Goal: Check status: Check status

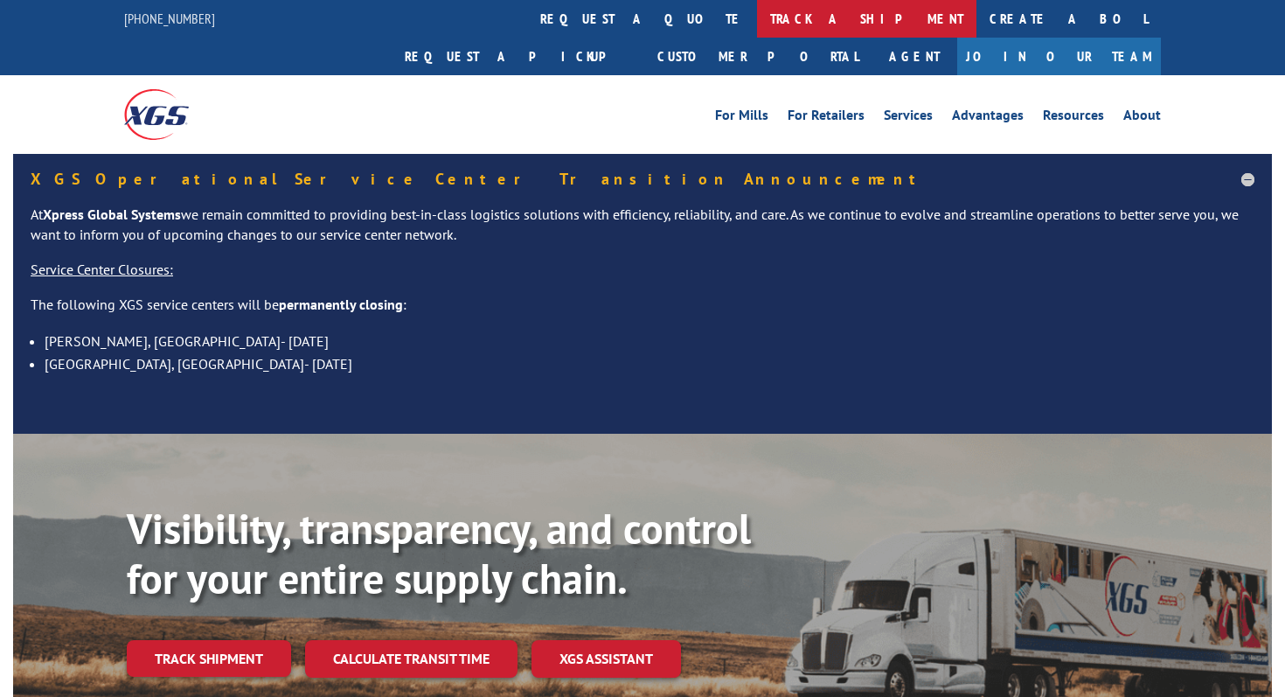
click at [757, 7] on link "track a shipment" at bounding box center [866, 19] width 219 height 38
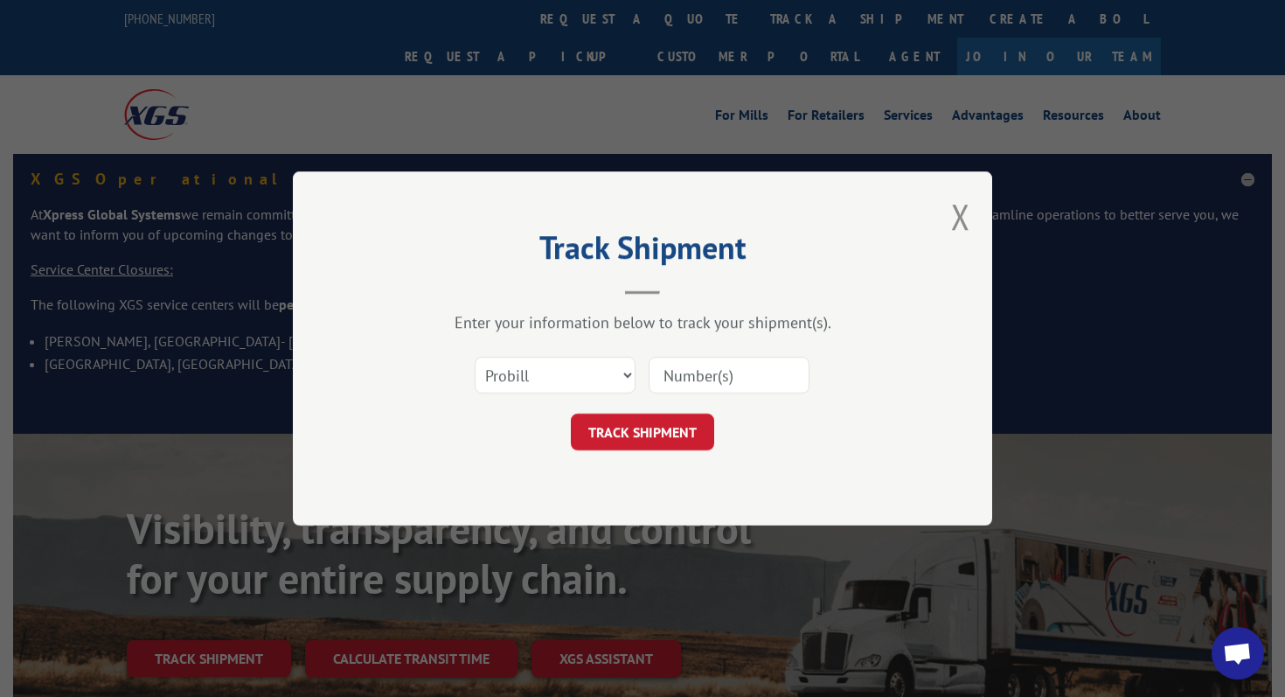
click at [685, 392] on div at bounding box center [728, 375] width 161 height 40
paste input "532561585"
type input "532561585"
click at [553, 359] on select "Select category... Probill BOL PO" at bounding box center [555, 375] width 161 height 37
select select "bol"
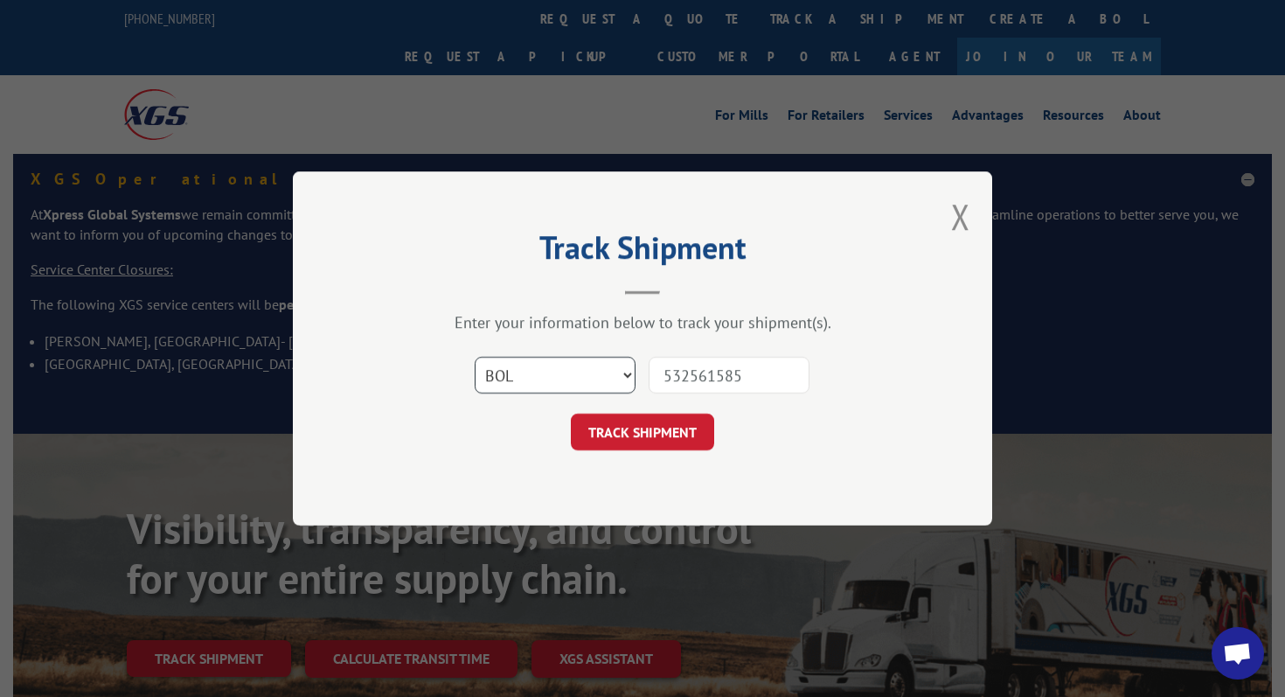
click at [475, 357] on select "Select category... Probill BOL PO" at bounding box center [555, 375] width 161 height 37
click at [627, 427] on button "TRACK SHIPMENT" at bounding box center [642, 431] width 143 height 37
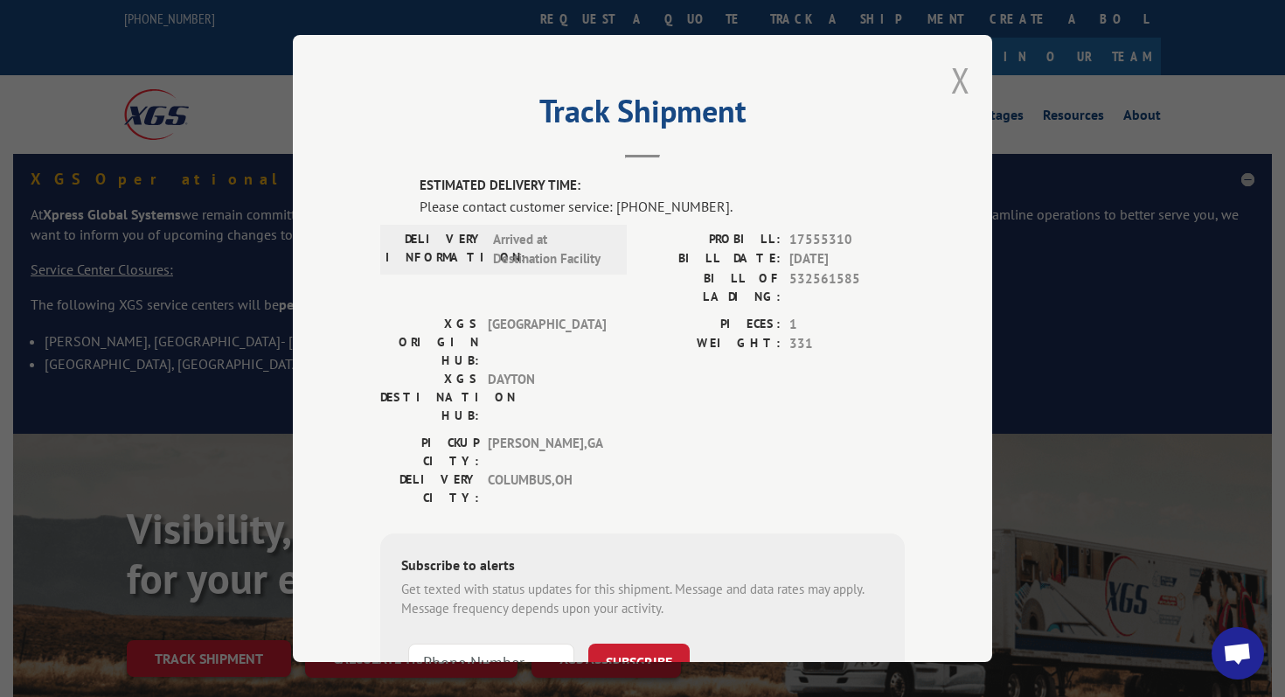
click at [964, 78] on button "Close modal" at bounding box center [960, 80] width 19 height 46
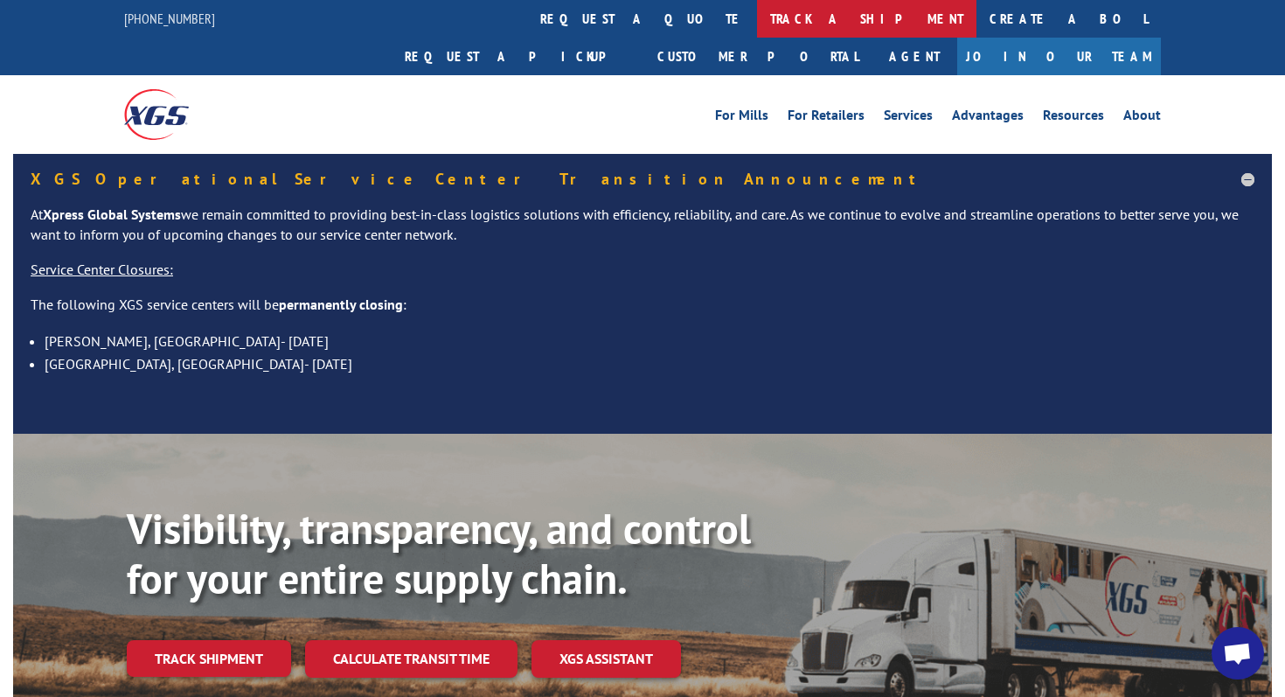
click at [757, 14] on link "track a shipment" at bounding box center [866, 19] width 219 height 38
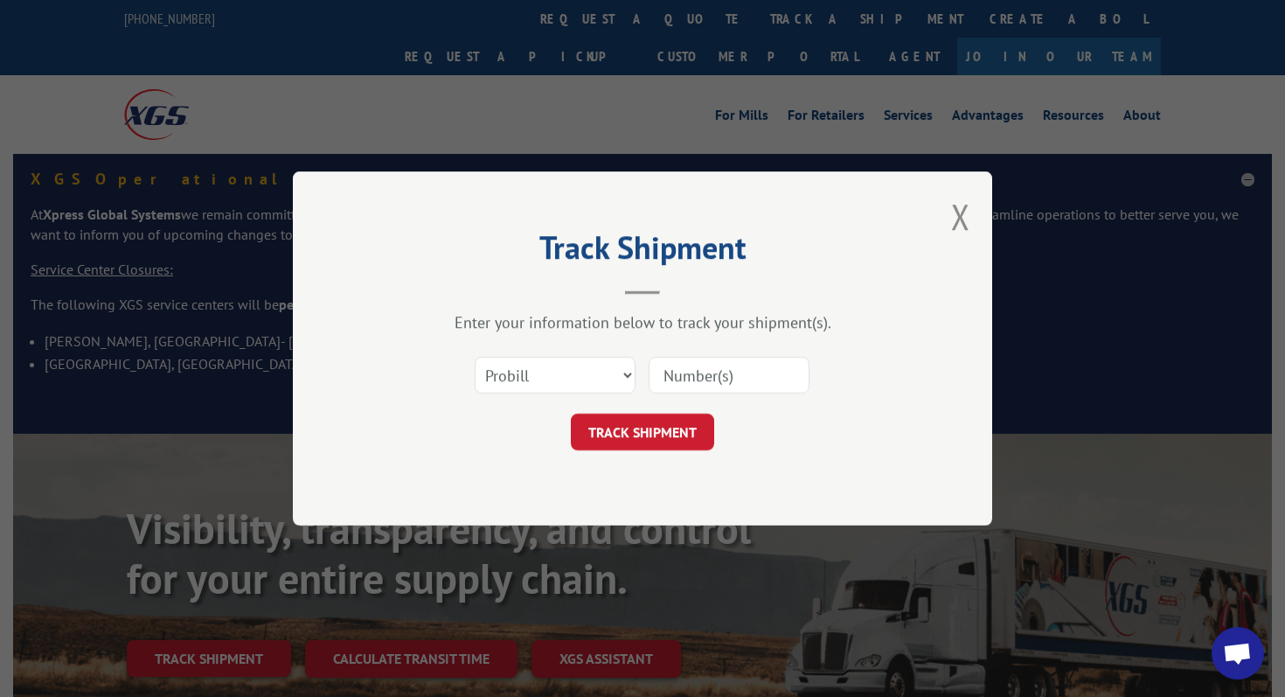
click at [677, 362] on input at bounding box center [728, 375] width 161 height 37
paste input "17591975"
type input "17591975"
click button "TRACK SHIPMENT" at bounding box center [642, 431] width 143 height 37
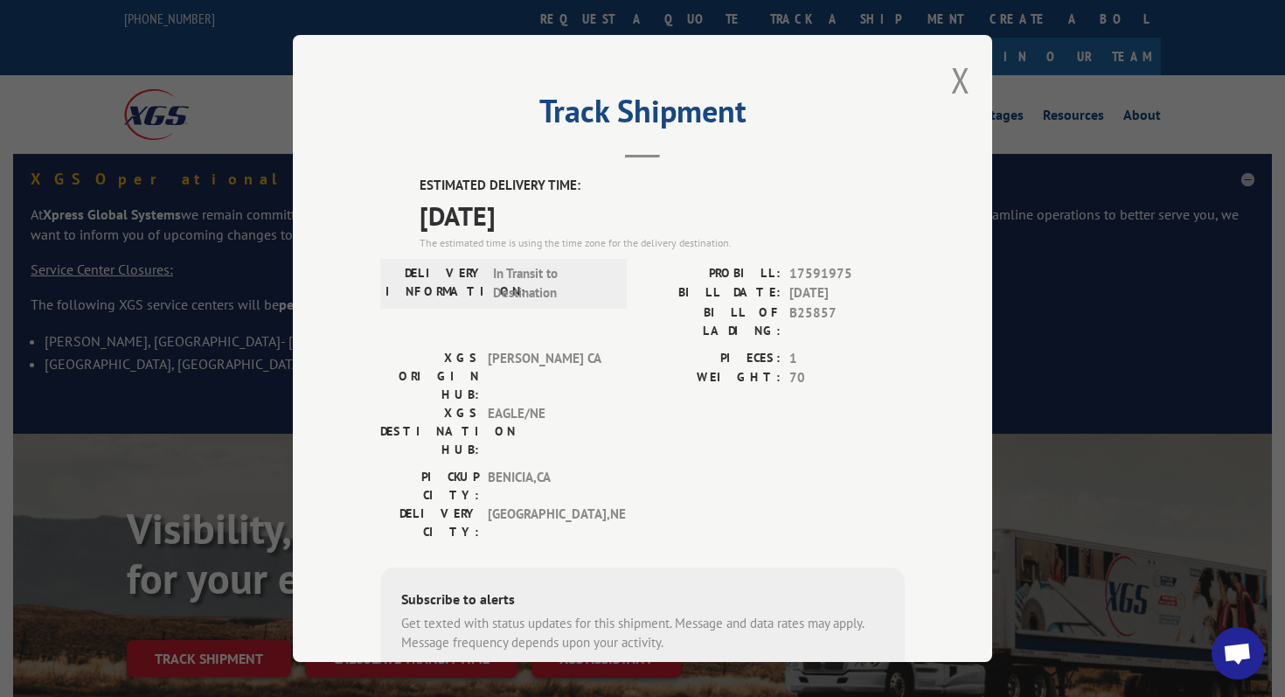
click at [950, 91] on div "Track Shipment ESTIMATED DELIVERY TIME: [DATE] The estimated time is using the …" at bounding box center [642, 348] width 699 height 627
click at [961, 82] on button "Close modal" at bounding box center [960, 80] width 19 height 46
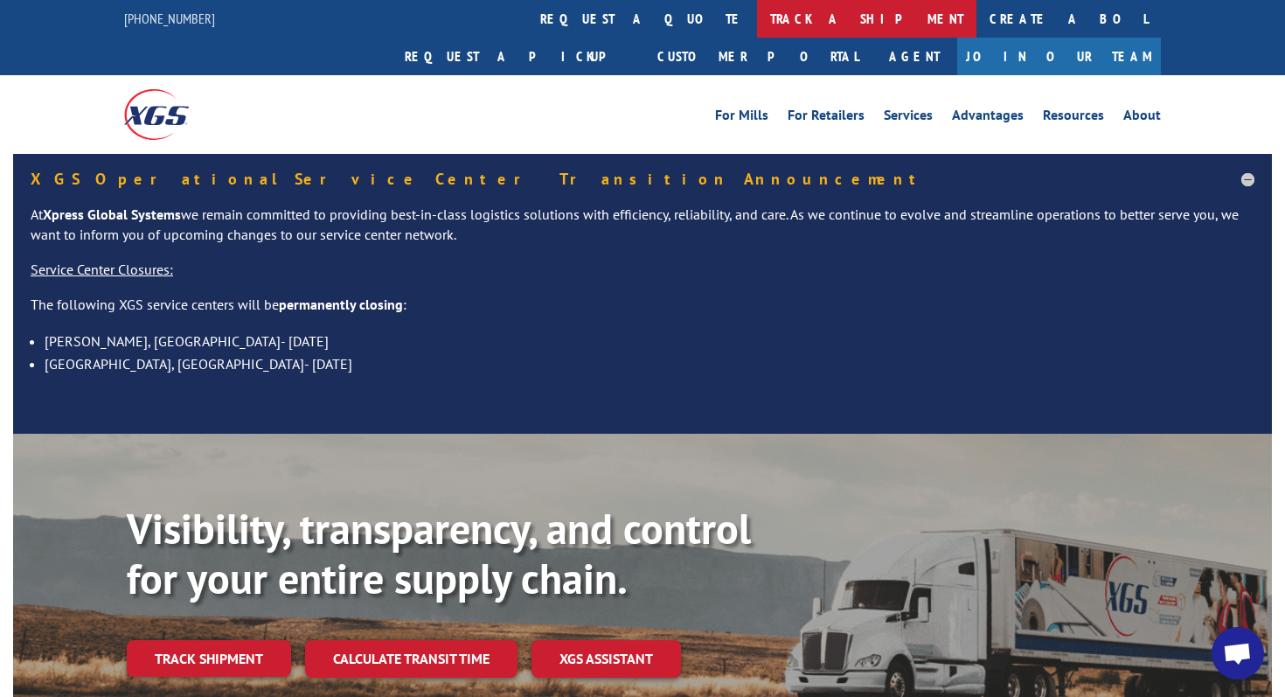
click at [757, 24] on link "track a shipment" at bounding box center [866, 19] width 219 height 38
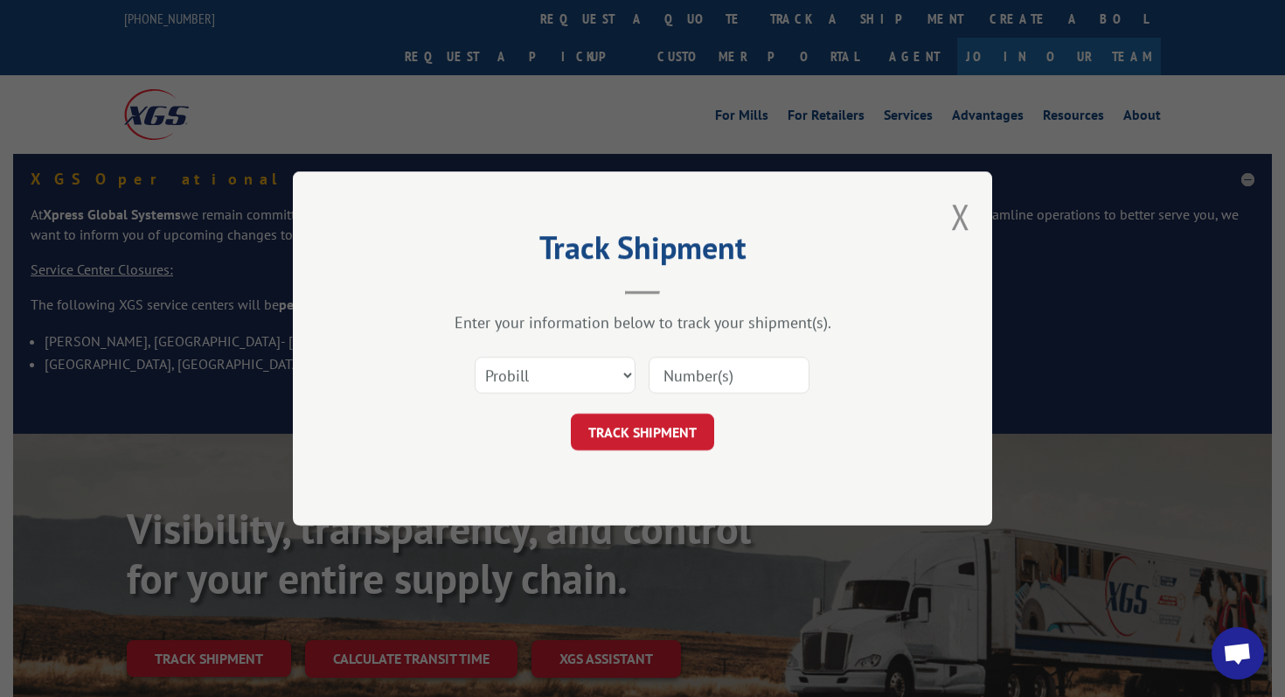
click at [710, 372] on input at bounding box center [728, 375] width 161 height 37
paste input "1196722"
type input "1196722"
click button "TRACK SHIPMENT" at bounding box center [642, 431] width 143 height 37
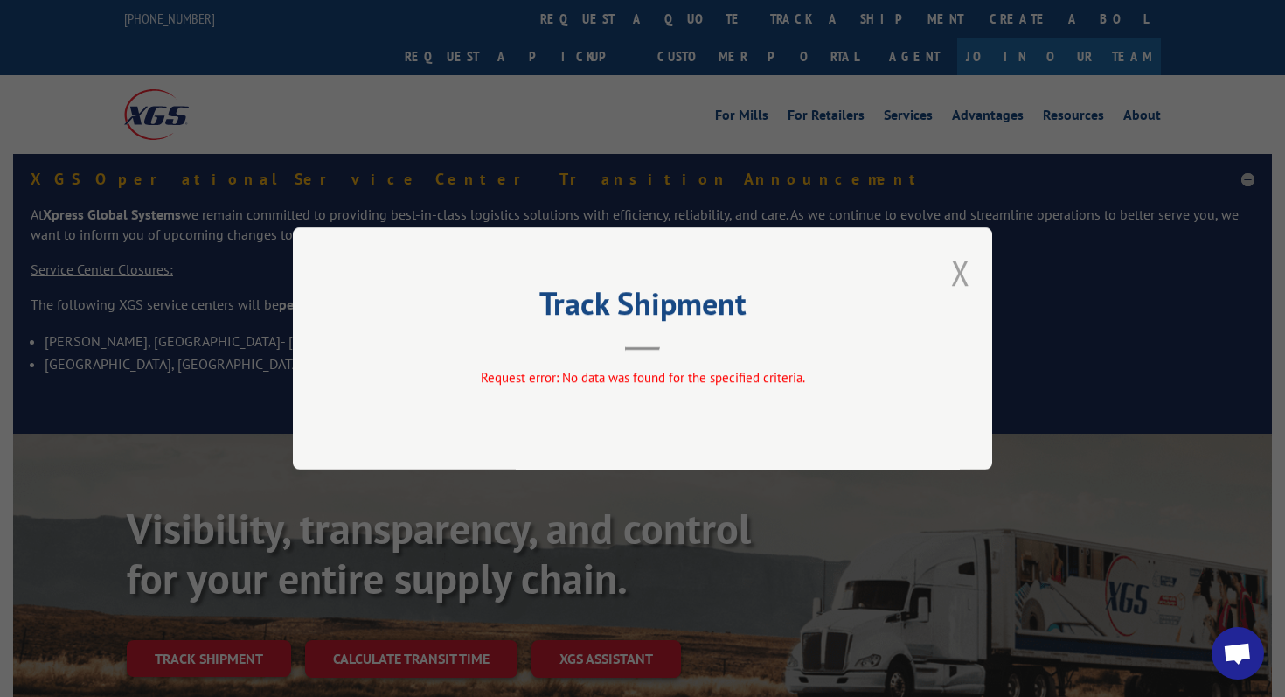
click at [957, 274] on button "Close modal" at bounding box center [960, 272] width 19 height 46
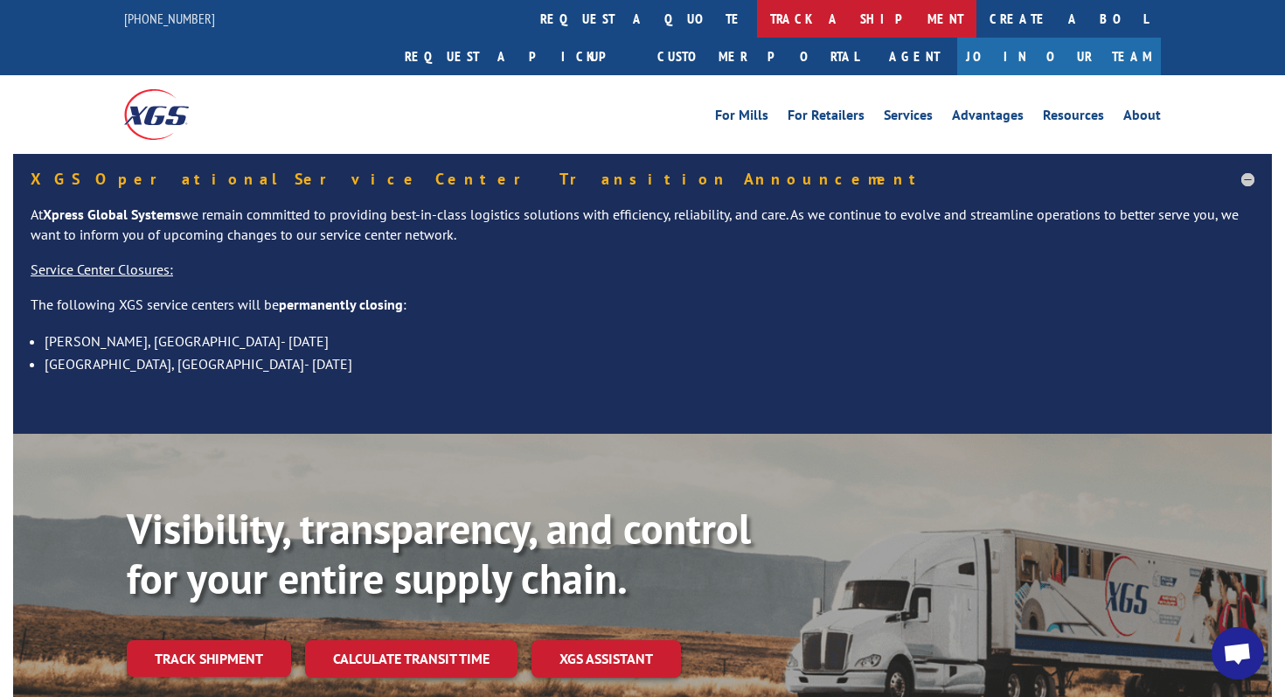
click at [757, 21] on link "track a shipment" at bounding box center [866, 19] width 219 height 38
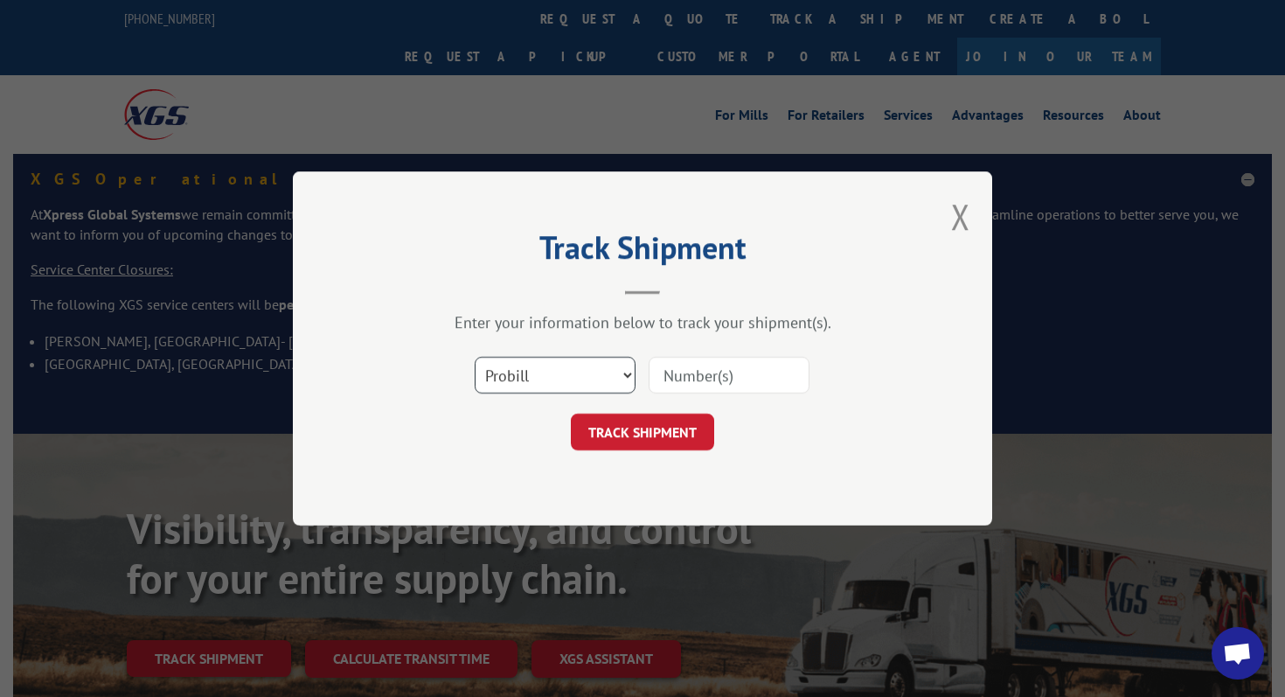
click at [526, 358] on select "Select category... Probill BOL PO" at bounding box center [555, 375] width 161 height 37
click at [475, 357] on select "Select category... Probill BOL PO" at bounding box center [555, 375] width 161 height 37
click at [537, 371] on select "Select category... Probill BOL PO" at bounding box center [555, 375] width 161 height 37
click at [475, 357] on select "Select category... Probill BOL PO" at bounding box center [555, 375] width 161 height 37
click at [539, 389] on select "Select category... Probill BOL PO" at bounding box center [555, 375] width 161 height 37
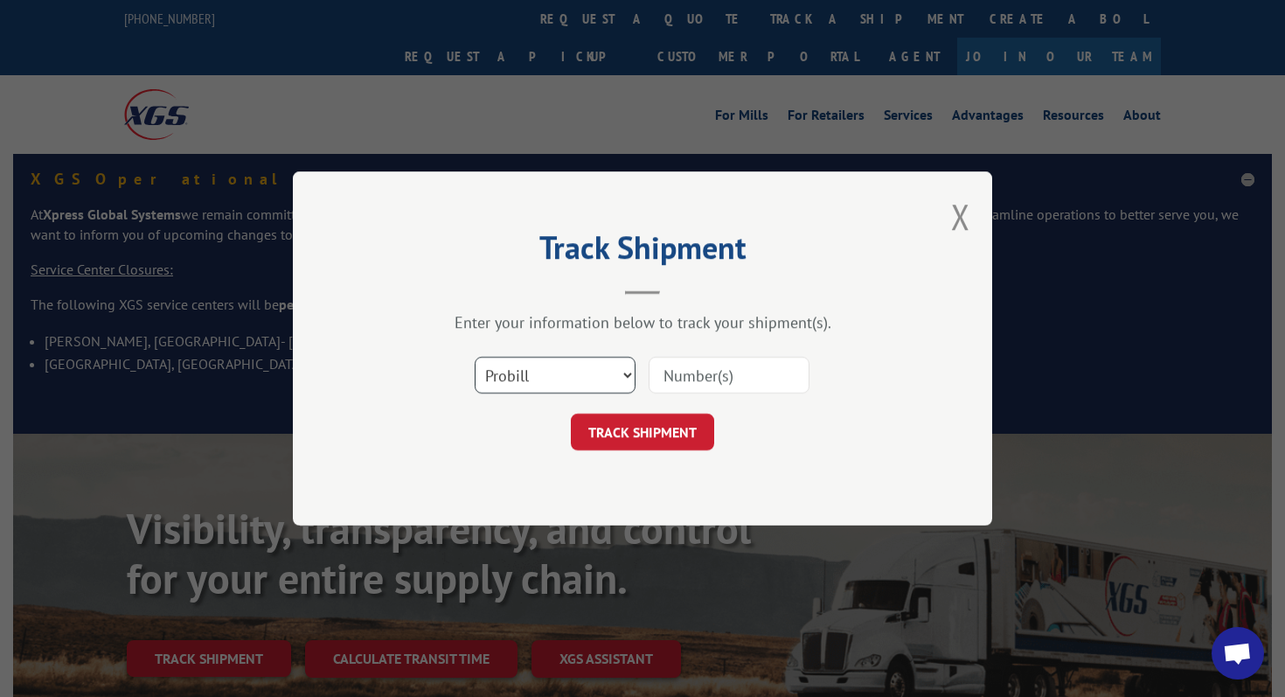
click at [475, 357] on select "Select category... Probill BOL PO" at bounding box center [555, 375] width 161 height 37
click at [538, 366] on select "Select category... Probill BOL PO" at bounding box center [555, 375] width 161 height 37
select select "bol"
click at [475, 357] on select "Select category... Probill BOL PO" at bounding box center [555, 375] width 161 height 37
click at [696, 380] on input at bounding box center [728, 375] width 161 height 37
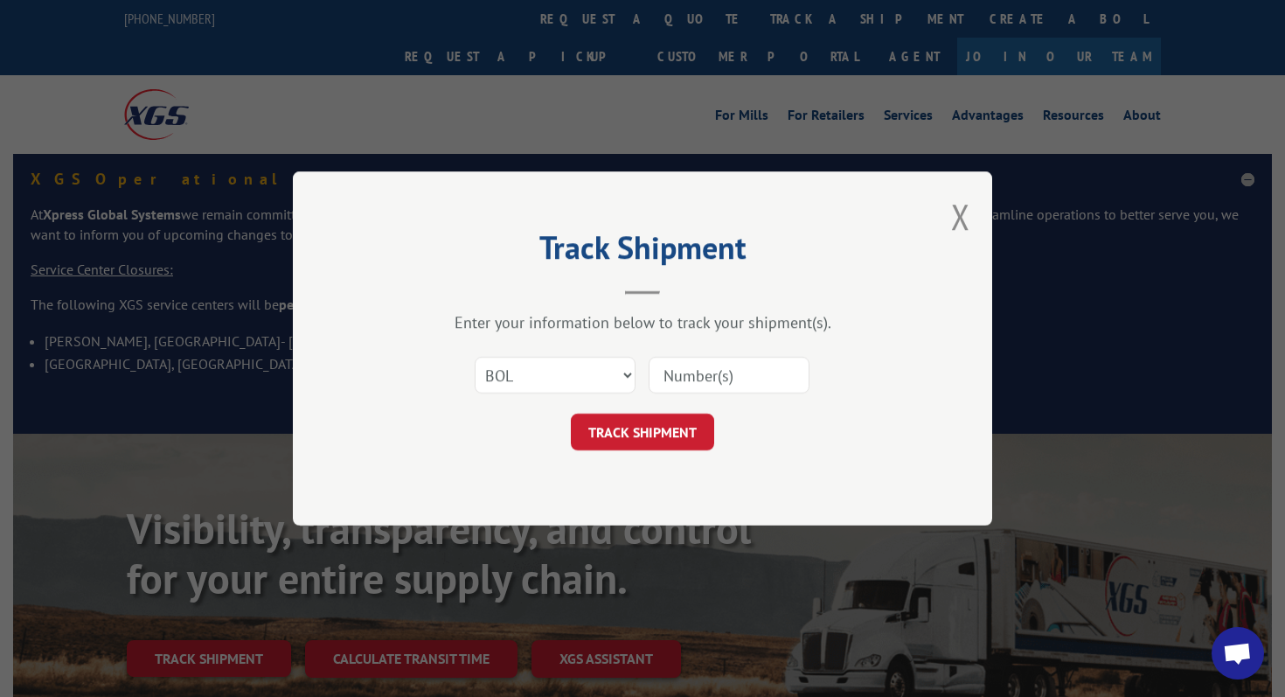
paste input "1196722"
type input "1196722"
click button "TRACK SHIPMENT" at bounding box center [642, 431] width 143 height 37
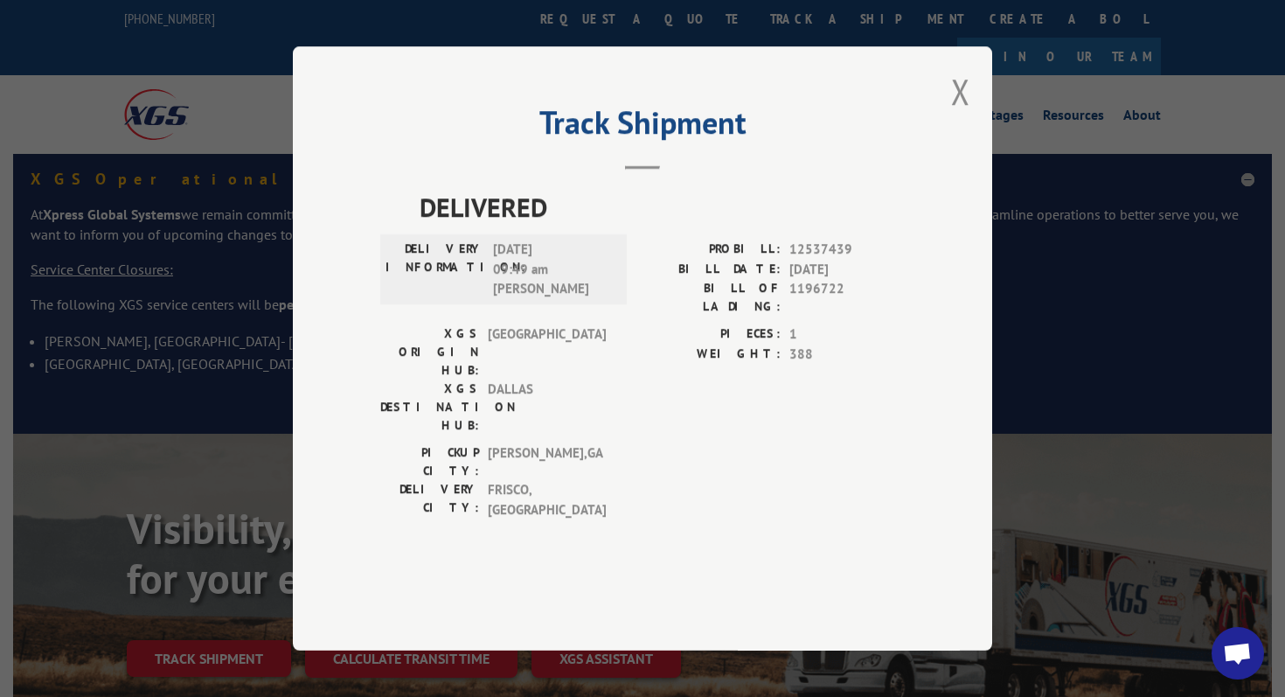
click at [957, 114] on button "Close modal" at bounding box center [960, 91] width 19 height 46
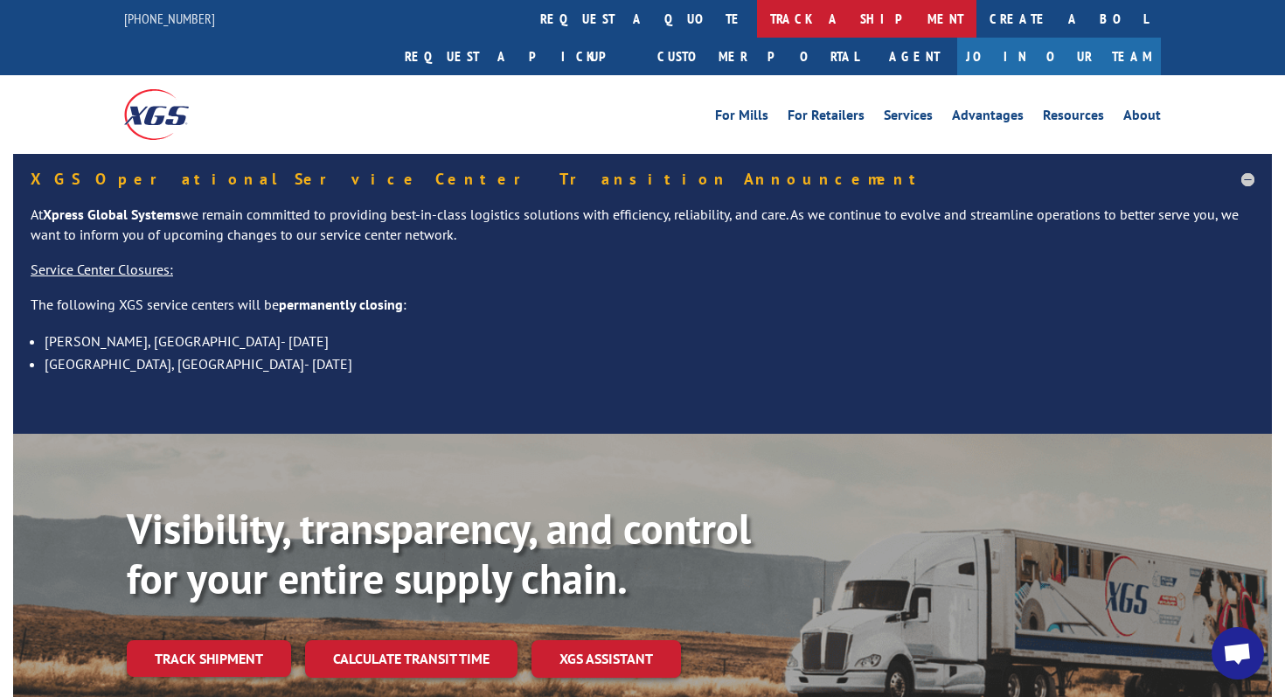
click at [757, 15] on link "track a shipment" at bounding box center [866, 19] width 219 height 38
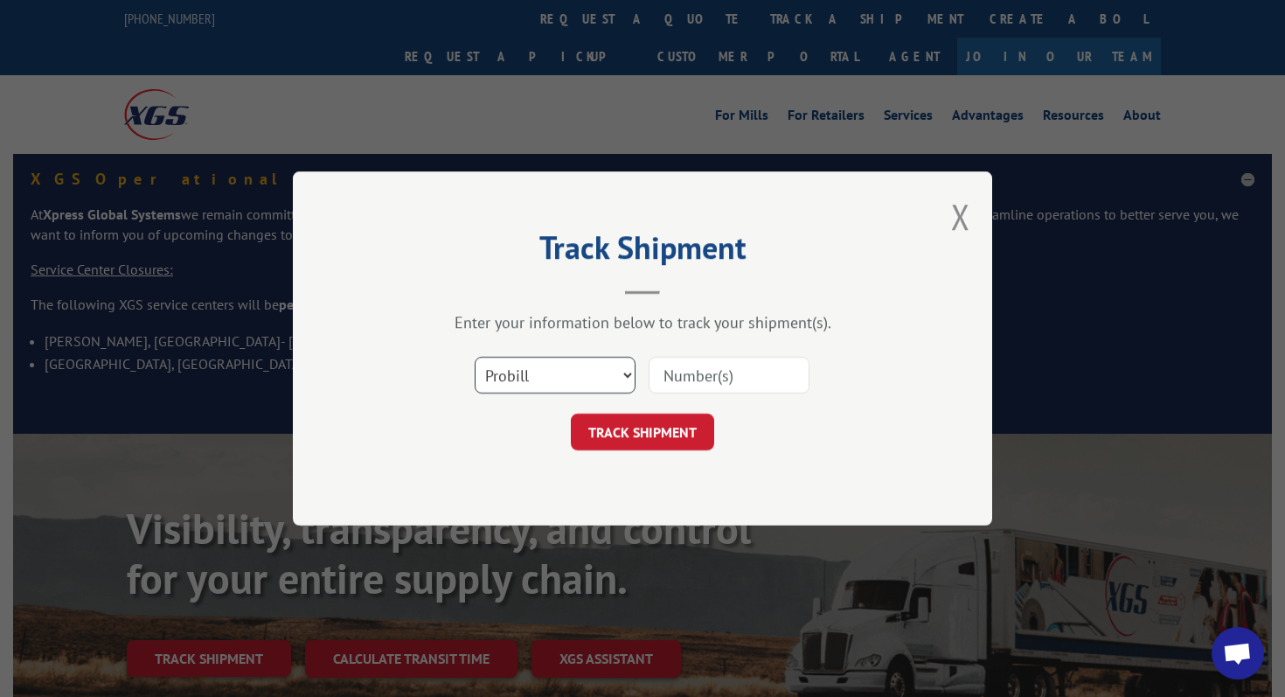
click at [565, 391] on select "Select category... Probill BOL PO" at bounding box center [555, 375] width 161 height 37
click at [699, 367] on input at bounding box center [728, 375] width 161 height 37
paste input "1196722"
type input "1196722"
click button "TRACK SHIPMENT" at bounding box center [642, 431] width 143 height 37
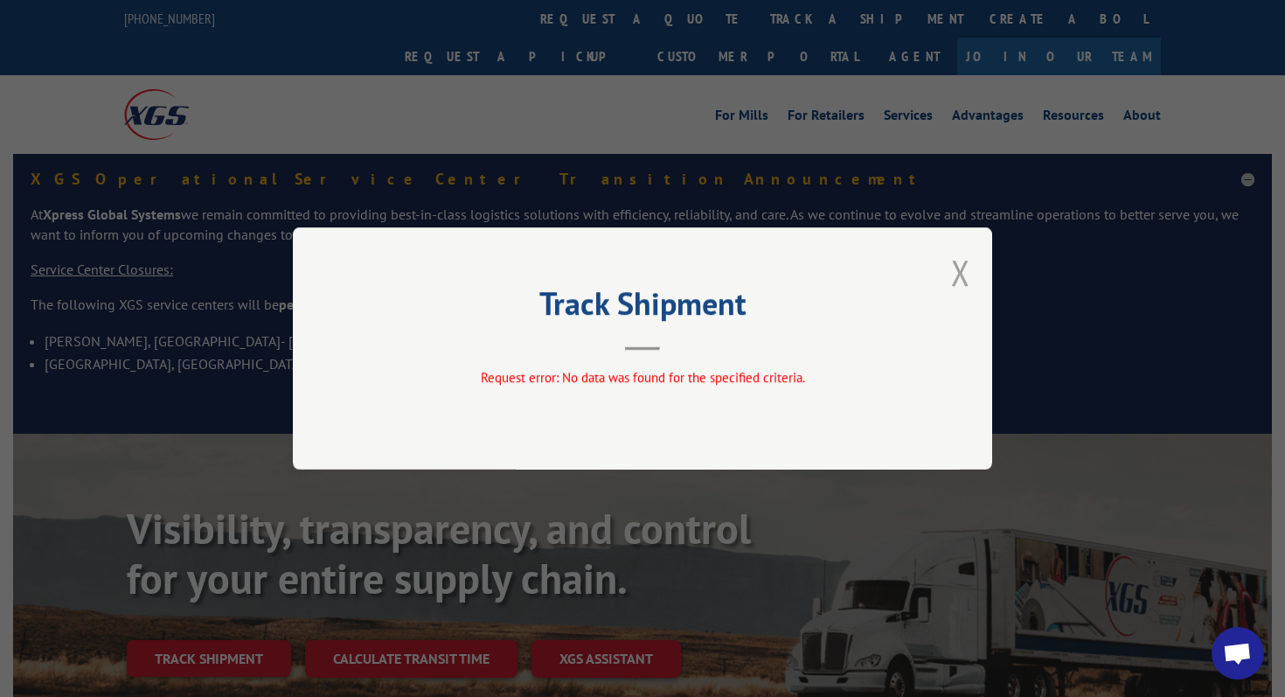
click at [960, 271] on button "Close modal" at bounding box center [960, 272] width 19 height 46
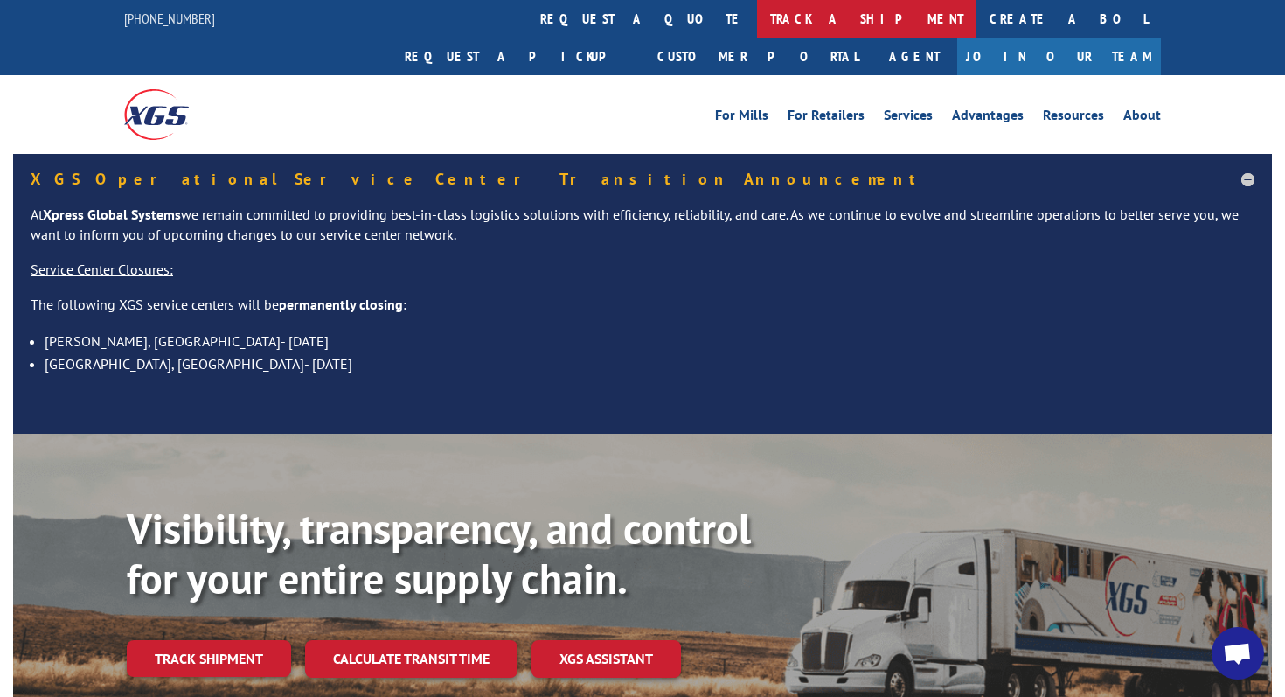
click at [757, 20] on link "track a shipment" at bounding box center [866, 19] width 219 height 38
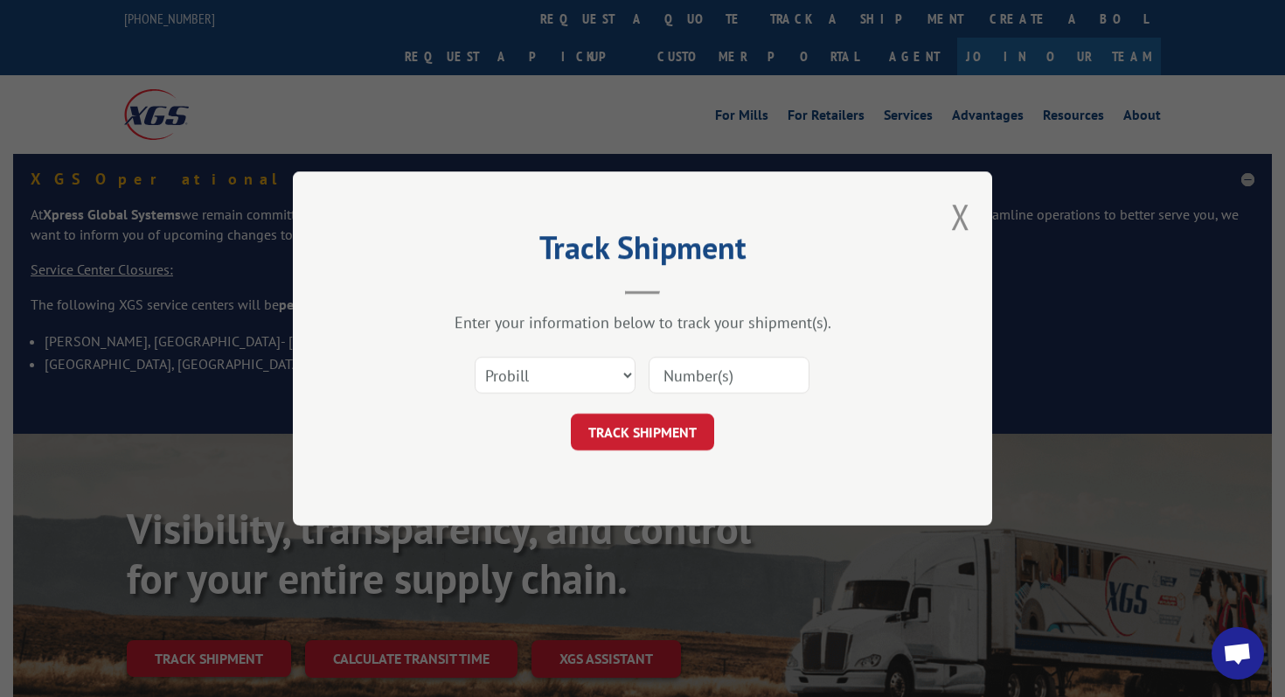
click at [698, 387] on input at bounding box center [728, 375] width 161 height 37
paste input "11967221"
type input "11967221"
click button "TRACK SHIPMENT" at bounding box center [642, 431] width 143 height 37
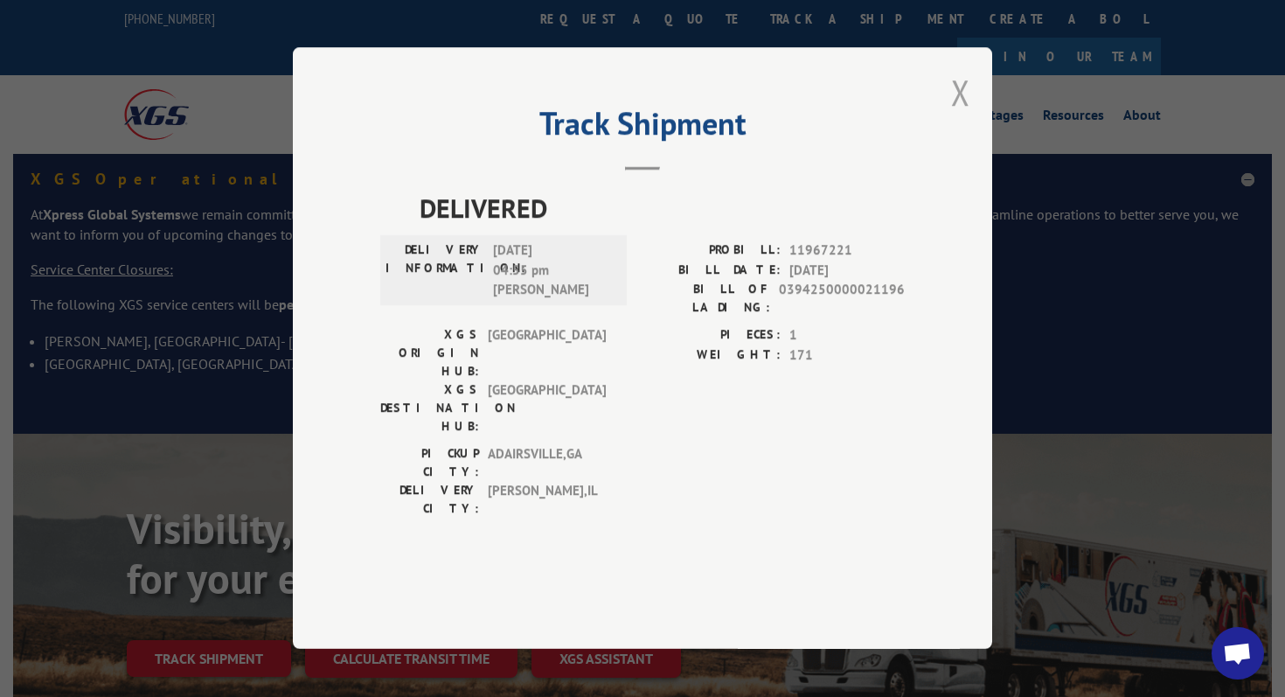
click at [965, 115] on button "Close modal" at bounding box center [960, 92] width 19 height 46
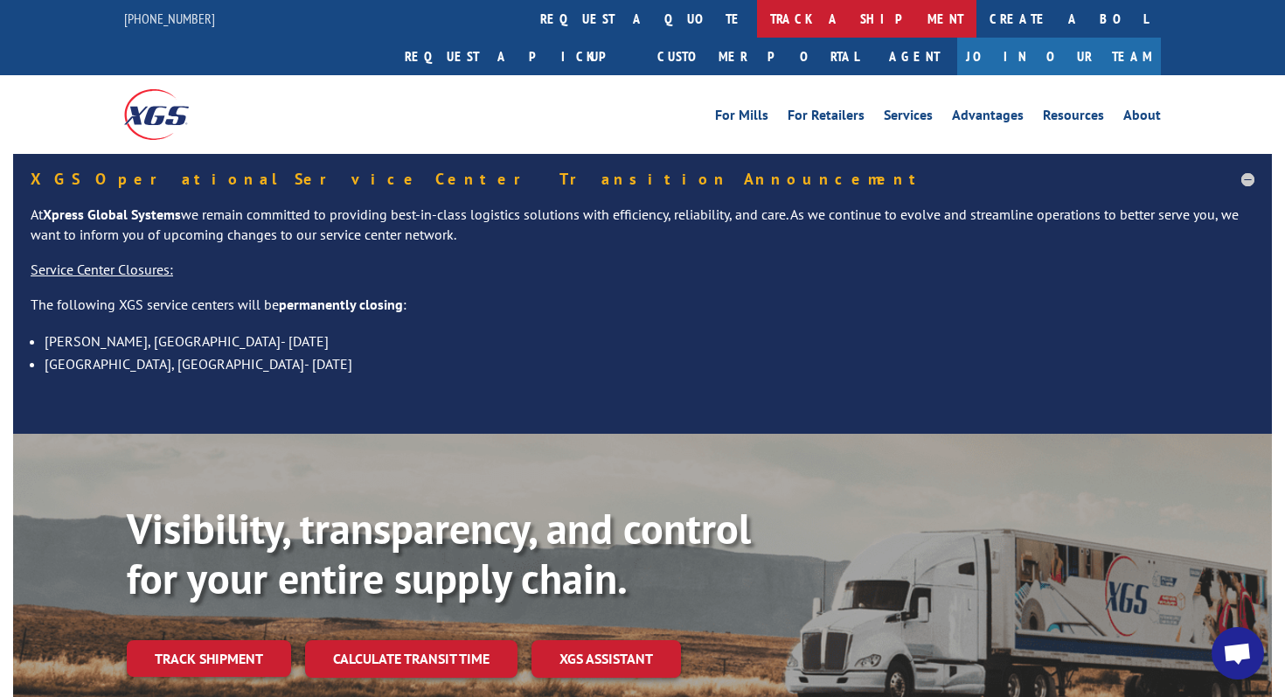
click at [757, 15] on link "track a shipment" at bounding box center [866, 19] width 219 height 38
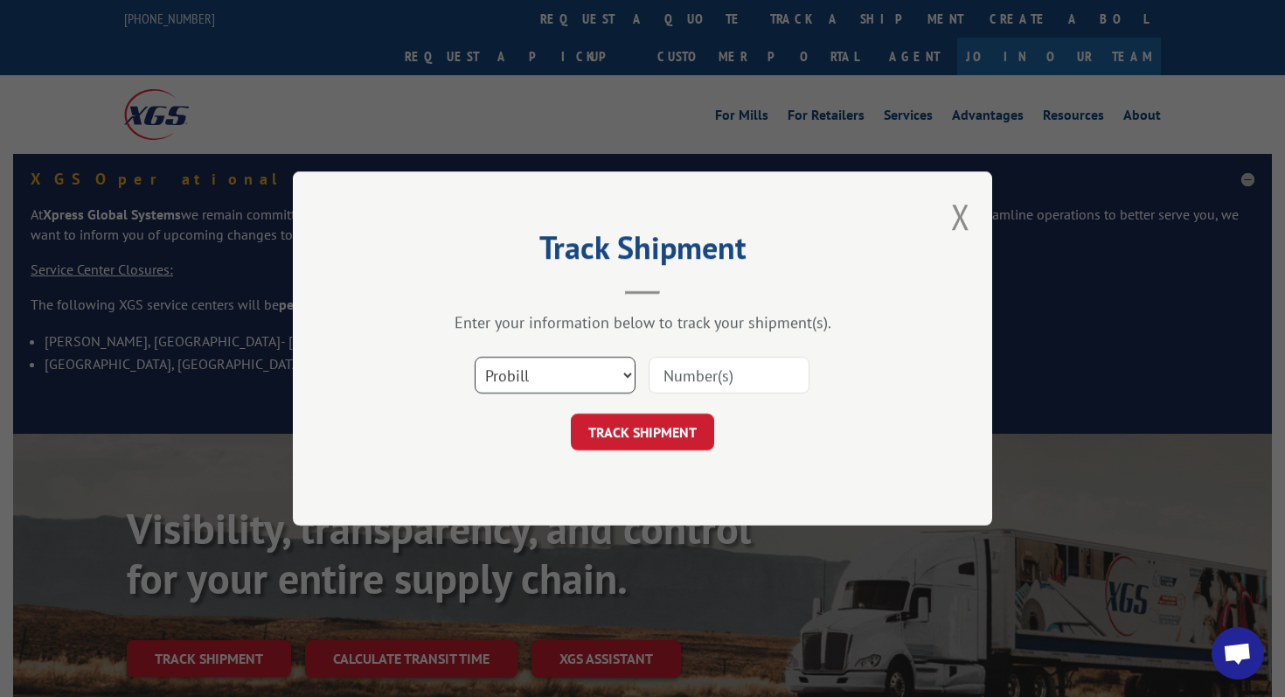
click at [580, 385] on select "Select category... Probill BOL PO" at bounding box center [555, 375] width 161 height 37
select select "bol"
click at [475, 357] on select "Select category... Probill BOL PO" at bounding box center [555, 375] width 161 height 37
click at [700, 368] on input at bounding box center [728, 375] width 161 height 37
paste input "37089"
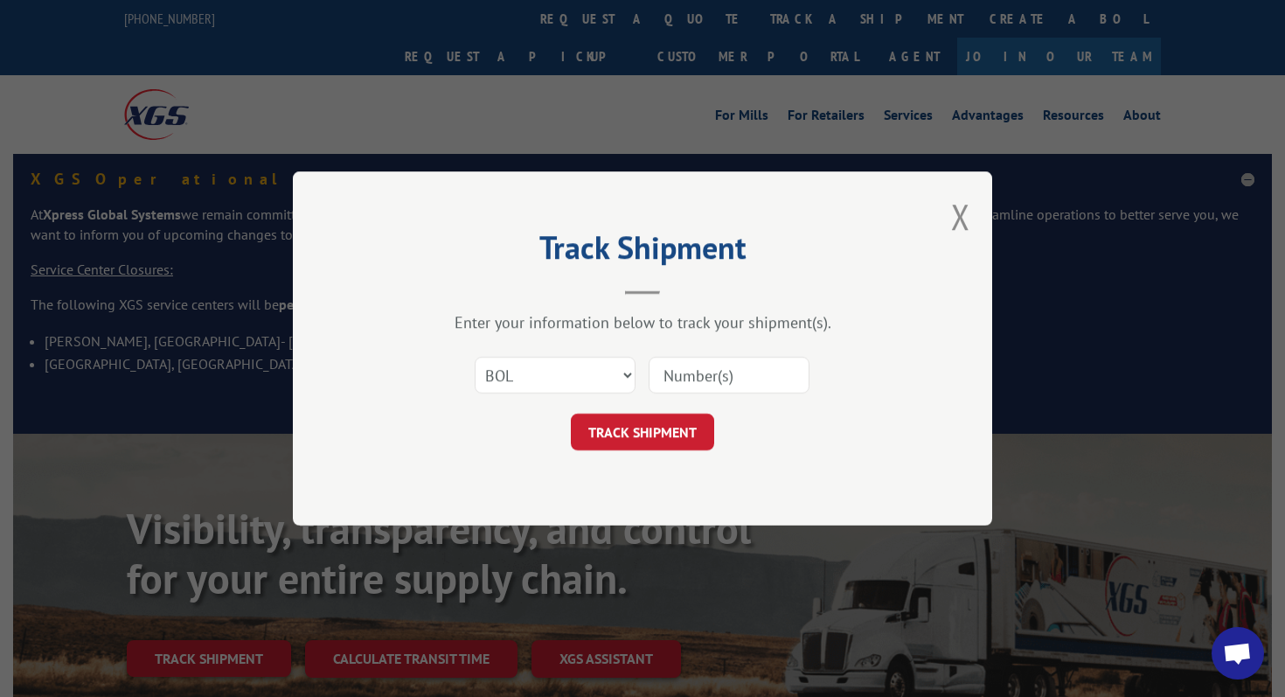
type input "37089"
click button "TRACK SHIPMENT" at bounding box center [642, 431] width 143 height 37
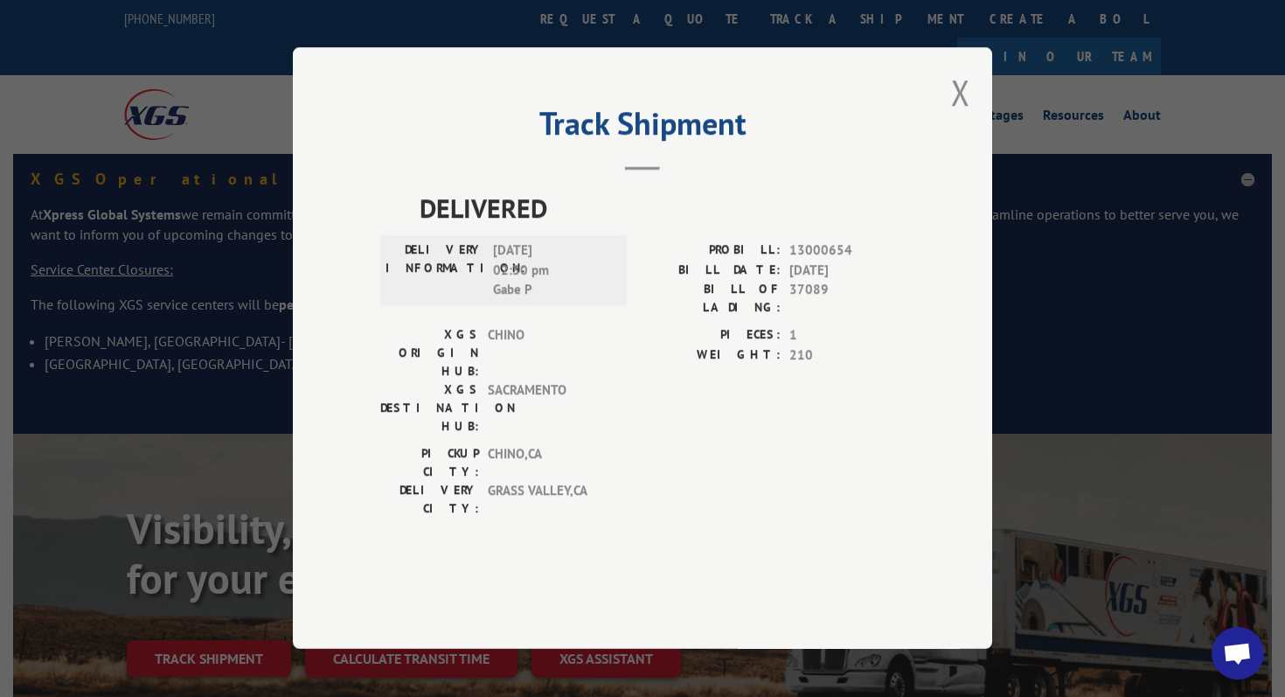
click at [949, 132] on div "Track Shipment DELIVERED DELIVERY INFORMATION: [DATE] 02:30 pm Gabe P PROBILL: …" at bounding box center [642, 347] width 699 height 601
